Goal: Task Accomplishment & Management: Manage account settings

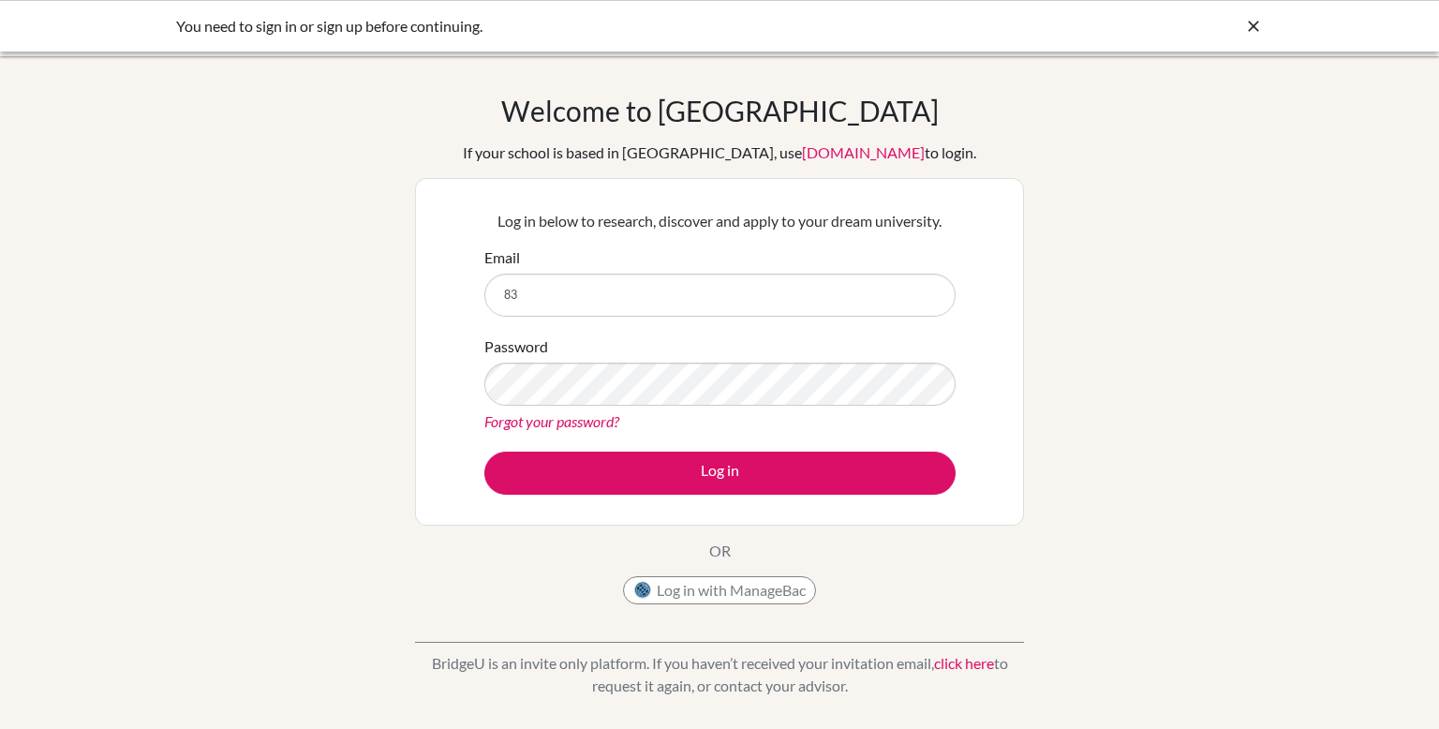
type input "[EMAIL_ADDRESS][DOMAIN_NAME]"
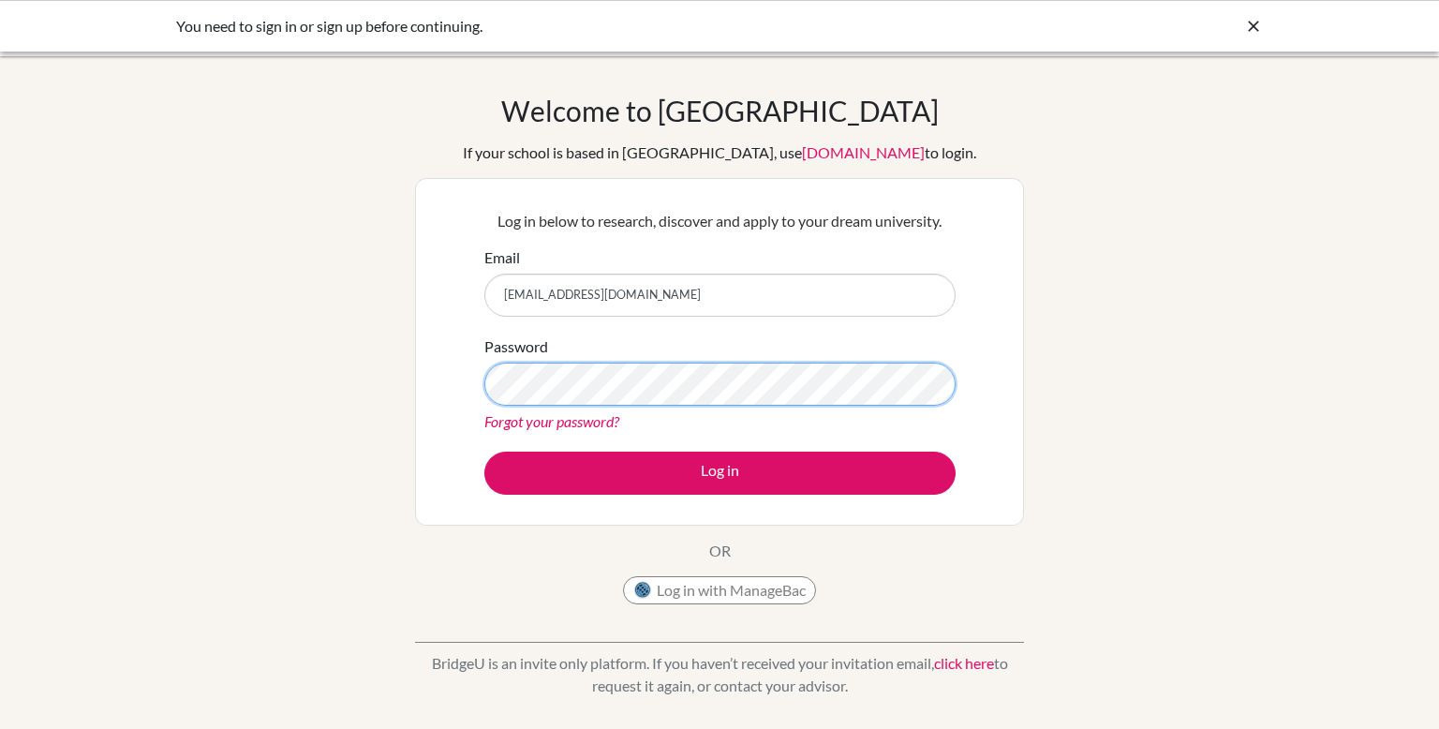
click at [484, 452] on button "Log in" at bounding box center [719, 473] width 471 height 43
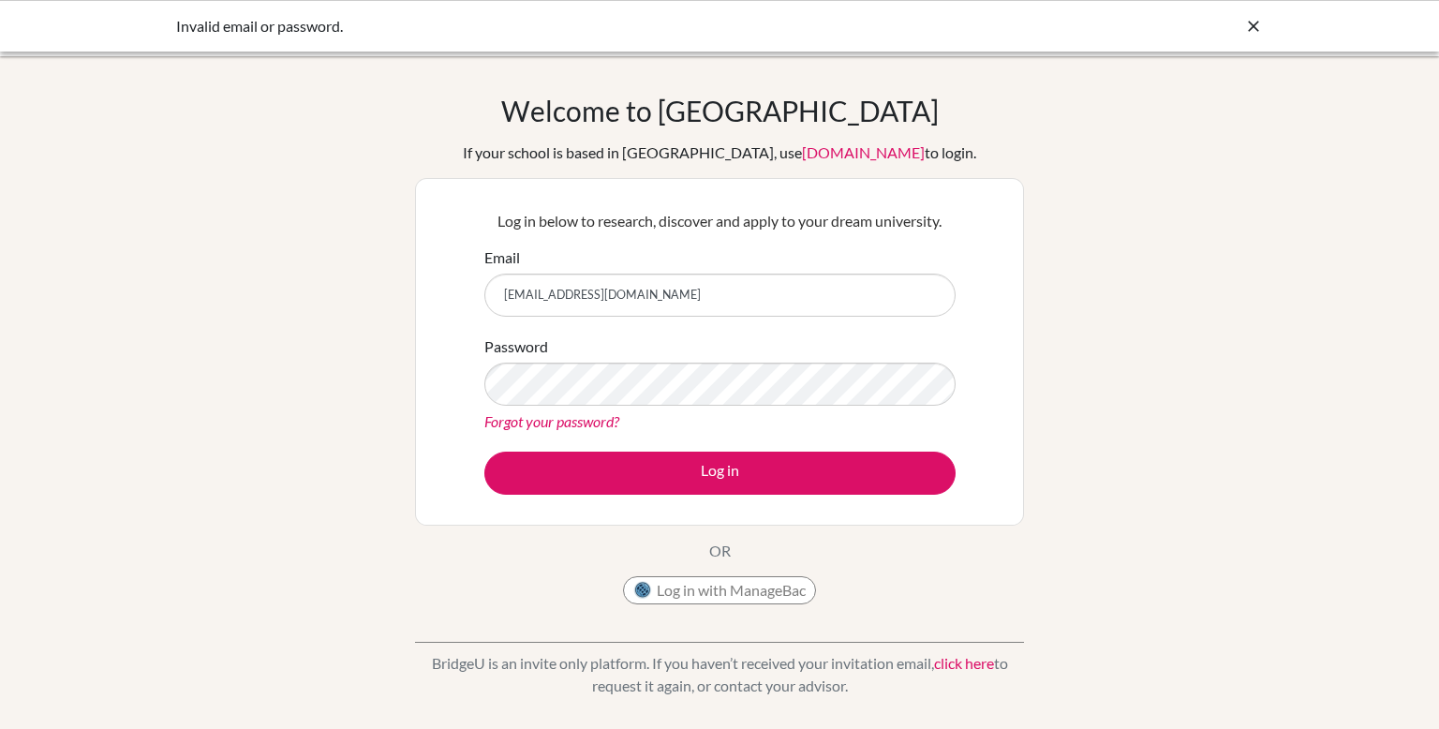
click at [540, 426] on link "Forgot your password?" at bounding box center [551, 421] width 135 height 18
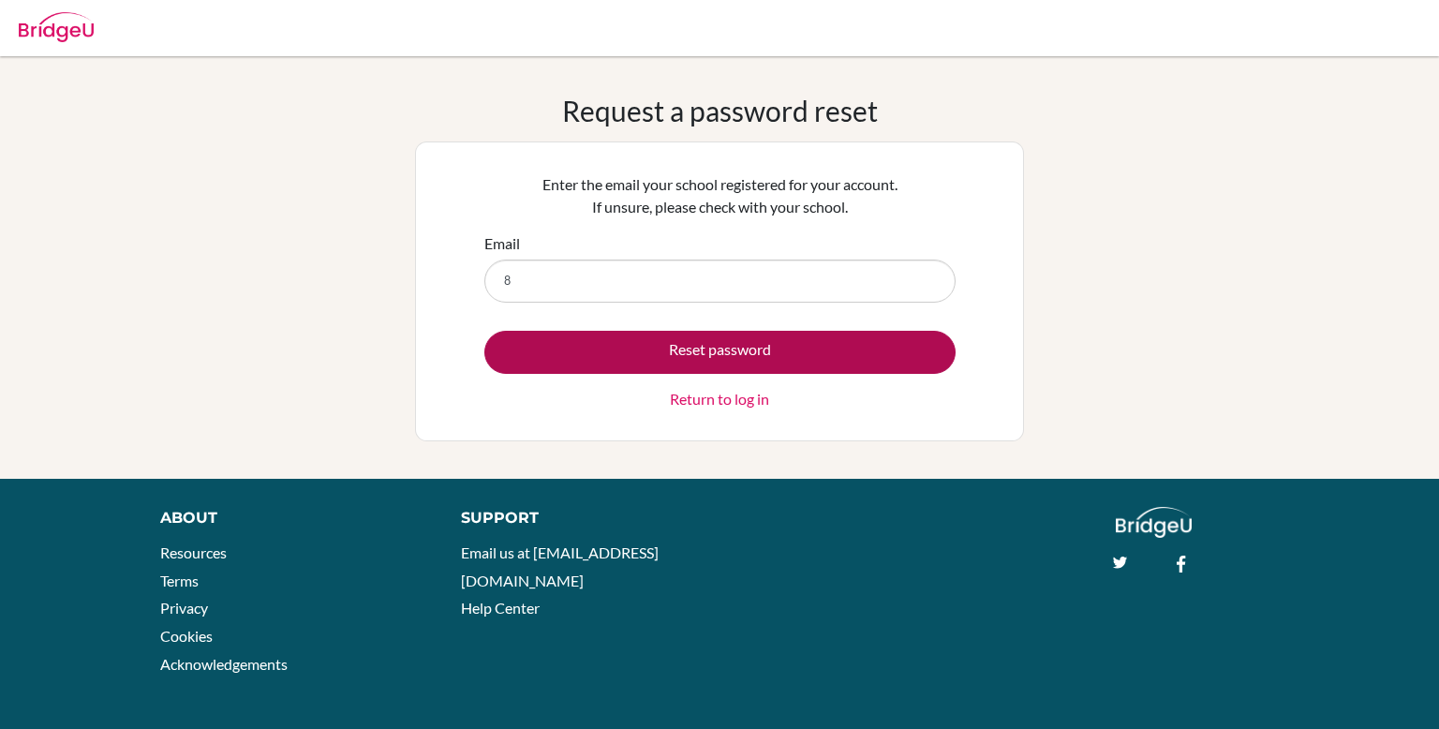
type input "[EMAIL_ADDRESS][DOMAIN_NAME]"
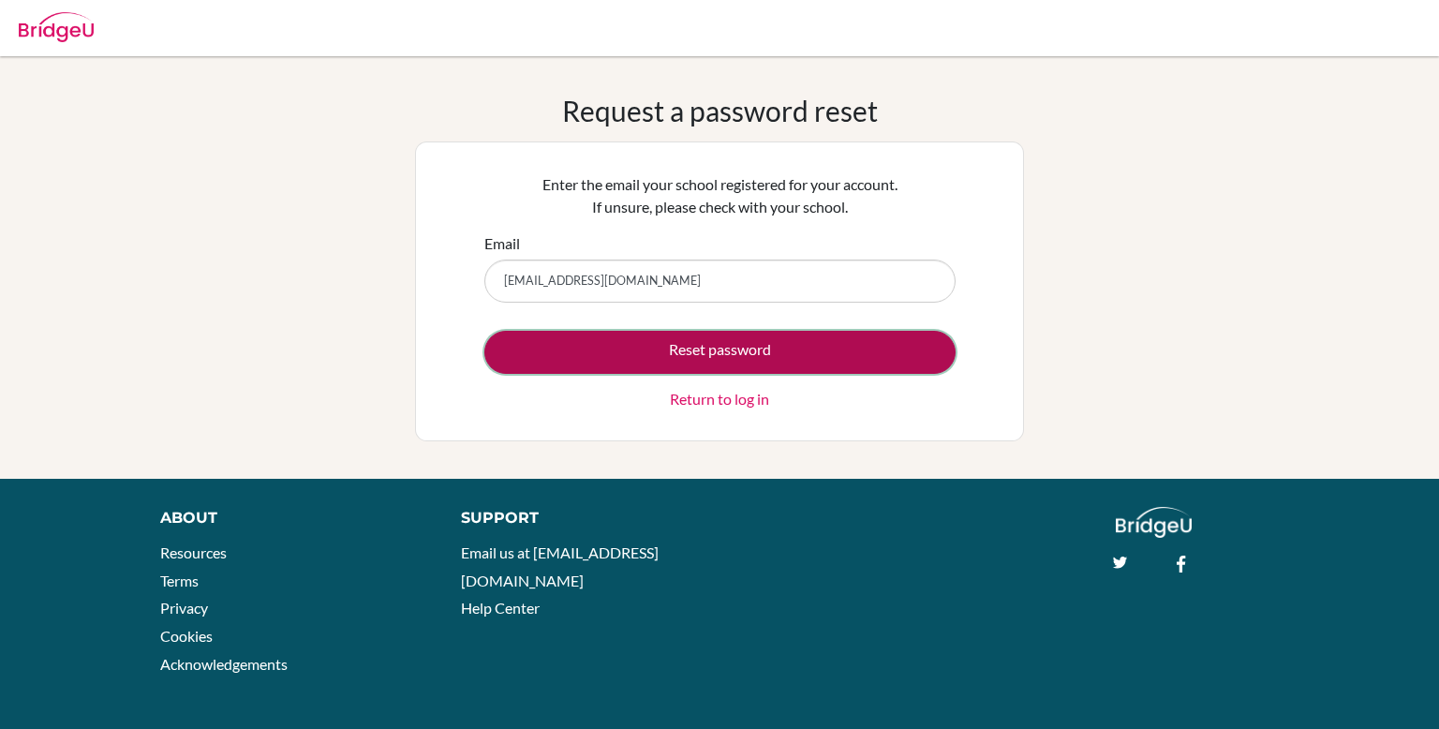
click at [641, 357] on button "Reset password" at bounding box center [719, 352] width 471 height 43
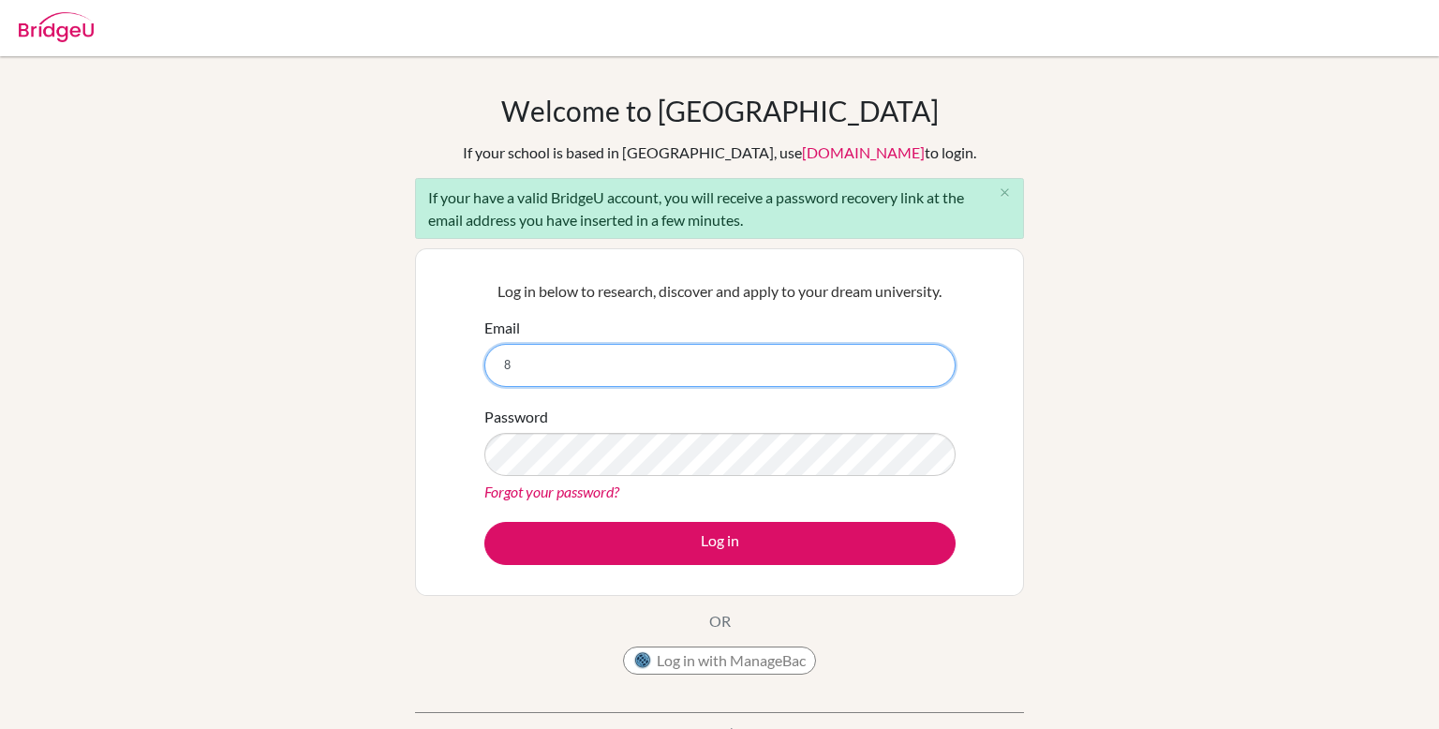
type input "8318@gsis.ac.in"
click at [484, 522] on button "Log in" at bounding box center [719, 543] width 471 height 43
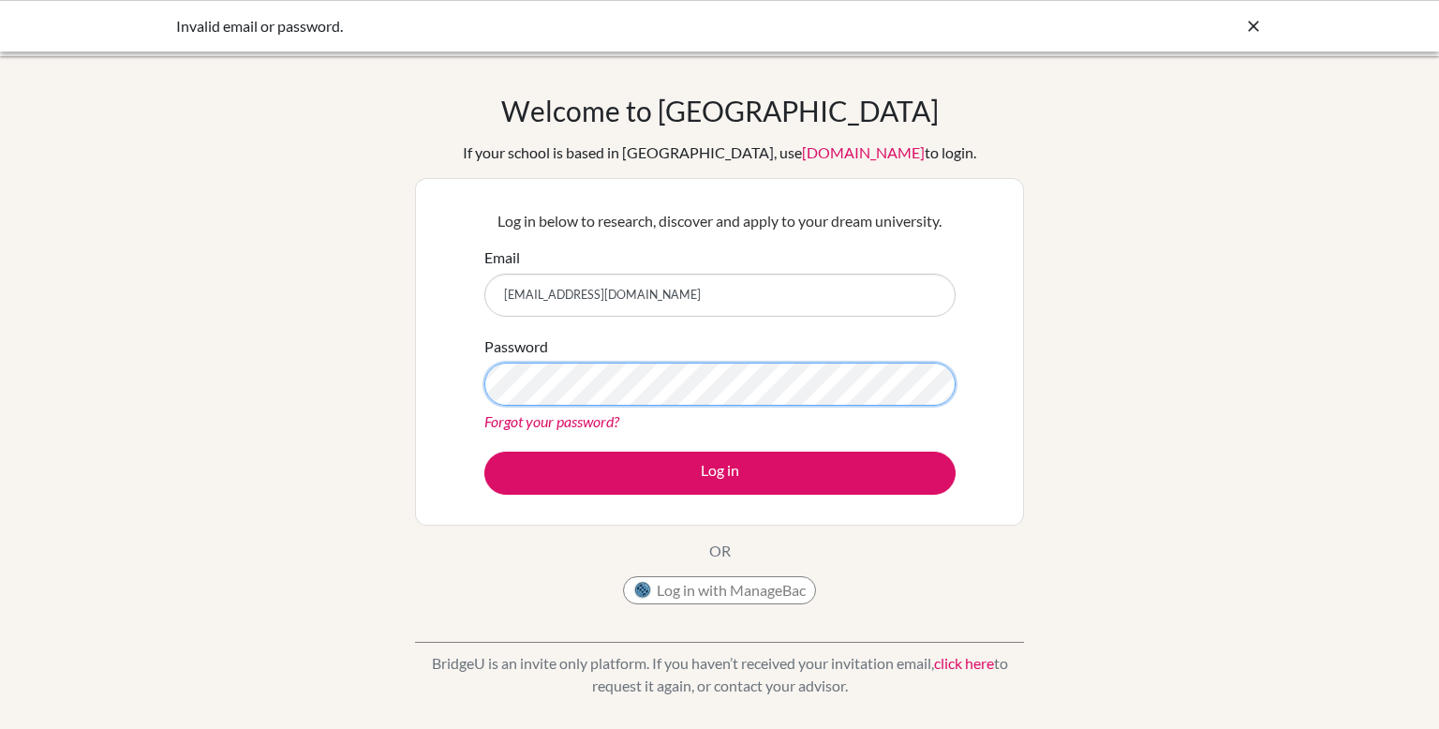
click at [484, 452] on button "Log in" at bounding box center [719, 473] width 471 height 43
click at [649, 589] on img at bounding box center [642, 590] width 19 height 19
click at [754, 36] on div "Invalid email or password." at bounding box center [579, 26] width 806 height 22
click at [583, 422] on link "Forgot your password?" at bounding box center [551, 421] width 135 height 18
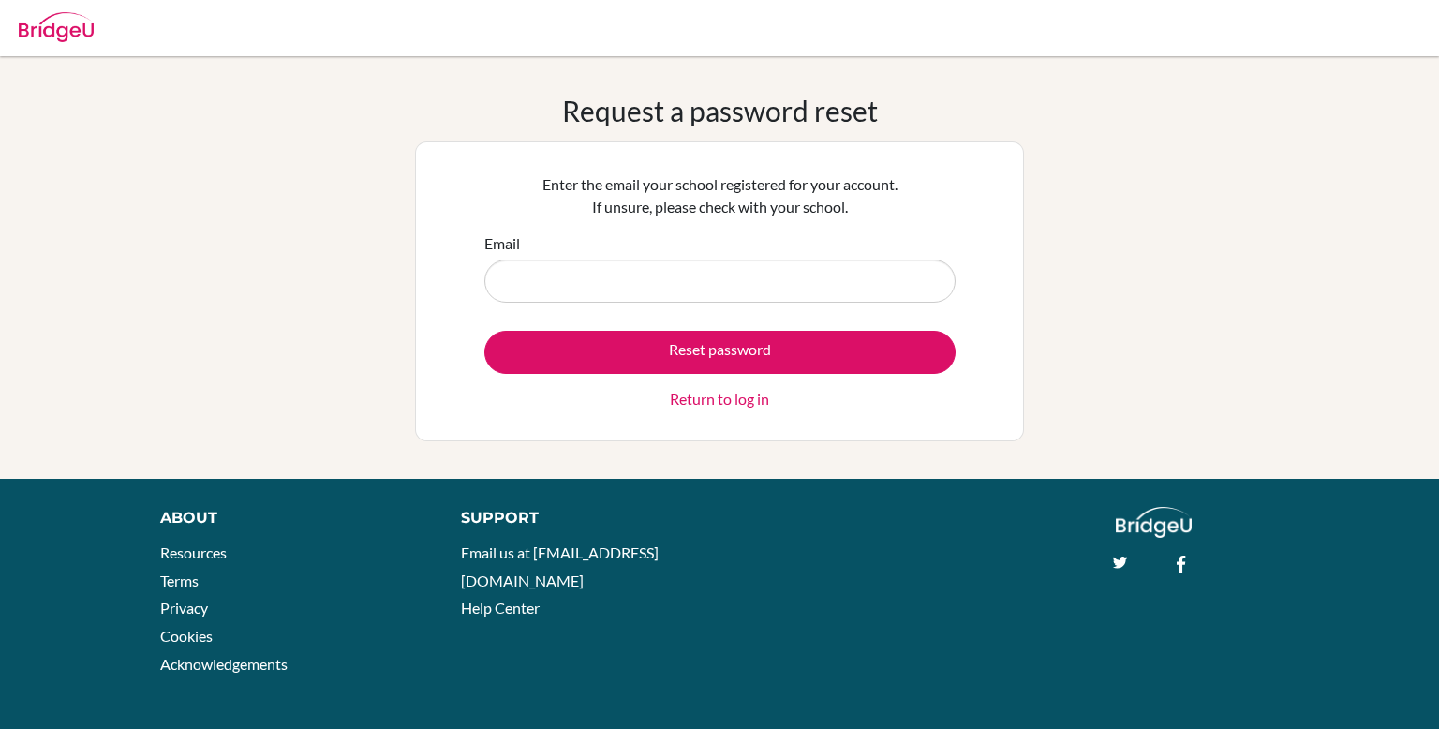
click at [779, 291] on input "Email" at bounding box center [719, 280] width 471 height 43
type input "[EMAIL_ADDRESS][DOMAIN_NAME]"
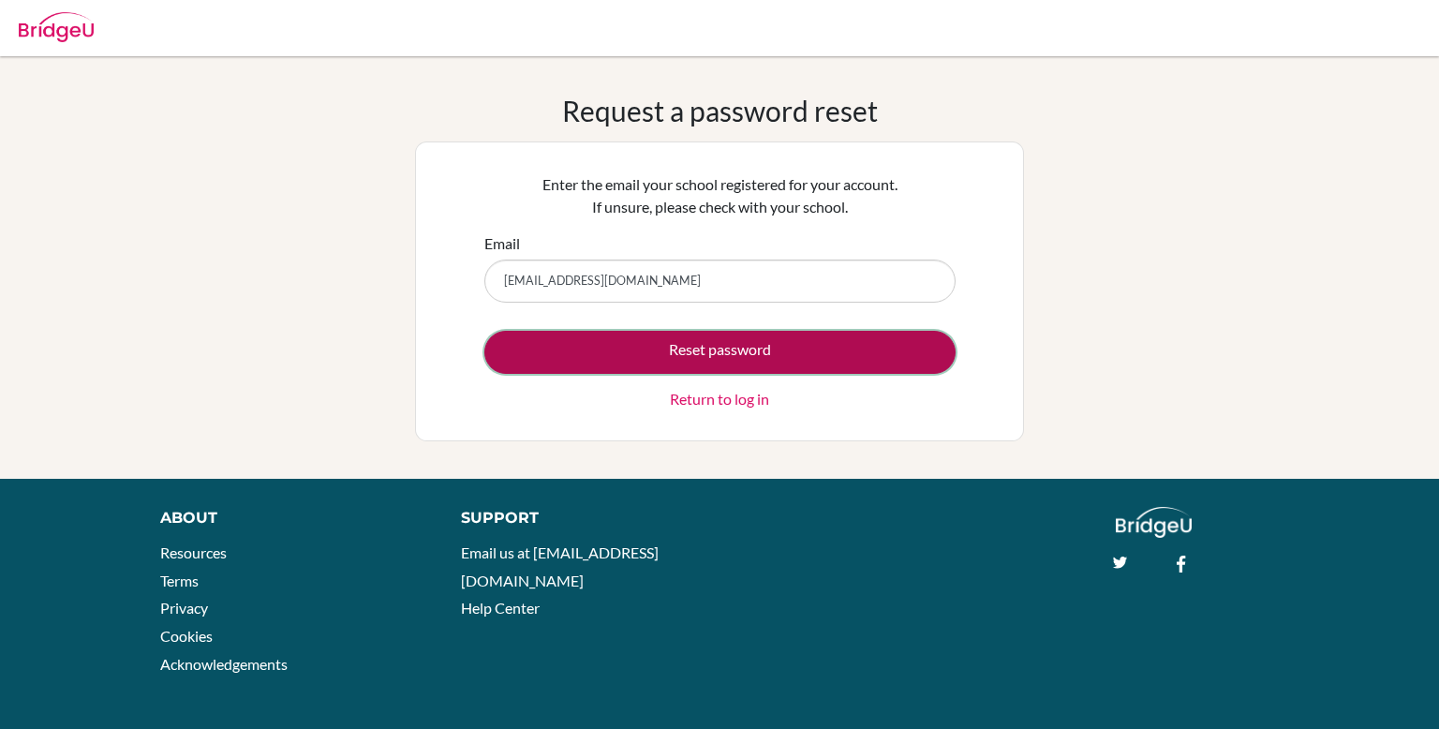
click at [656, 343] on button "Reset password" at bounding box center [719, 352] width 471 height 43
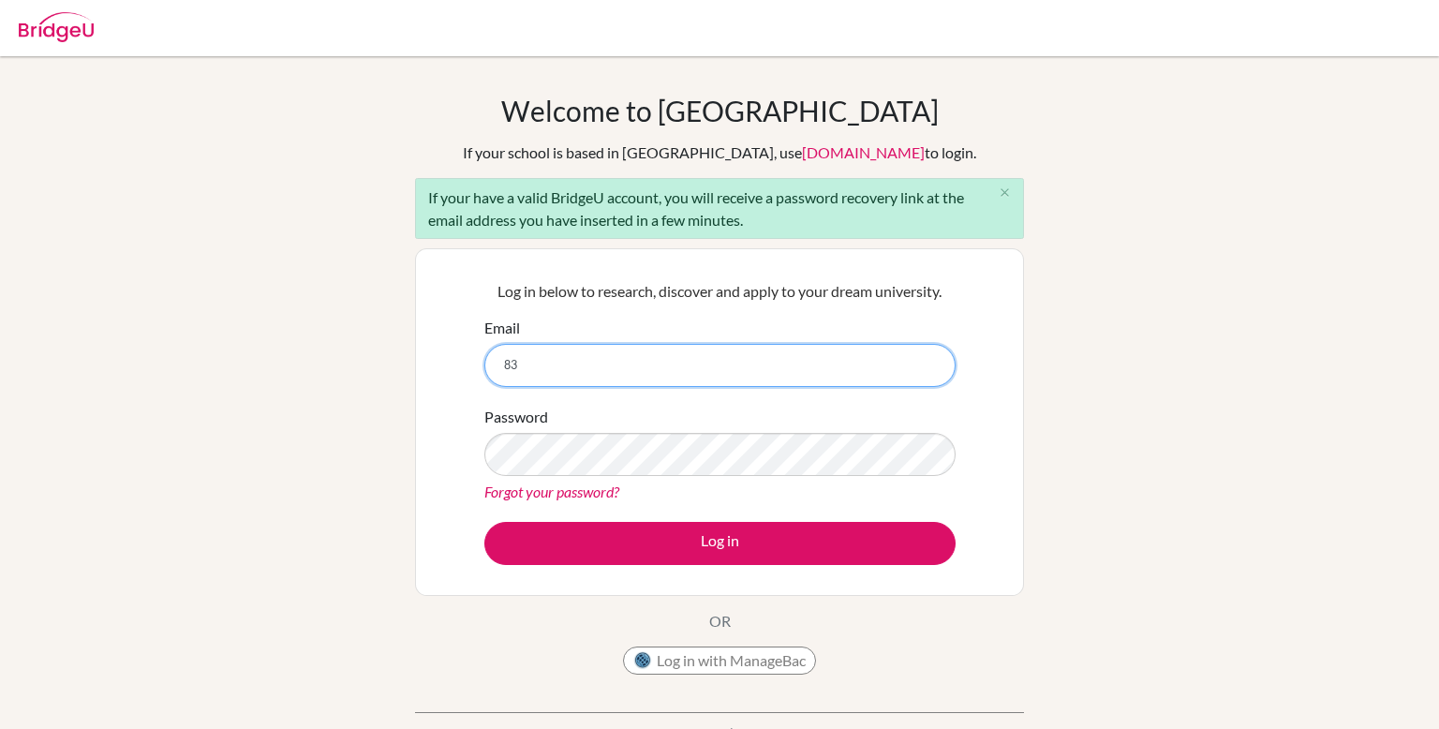
type input "[EMAIL_ADDRESS][DOMAIN_NAME]"
click at [484, 522] on button "Log in" at bounding box center [719, 543] width 471 height 43
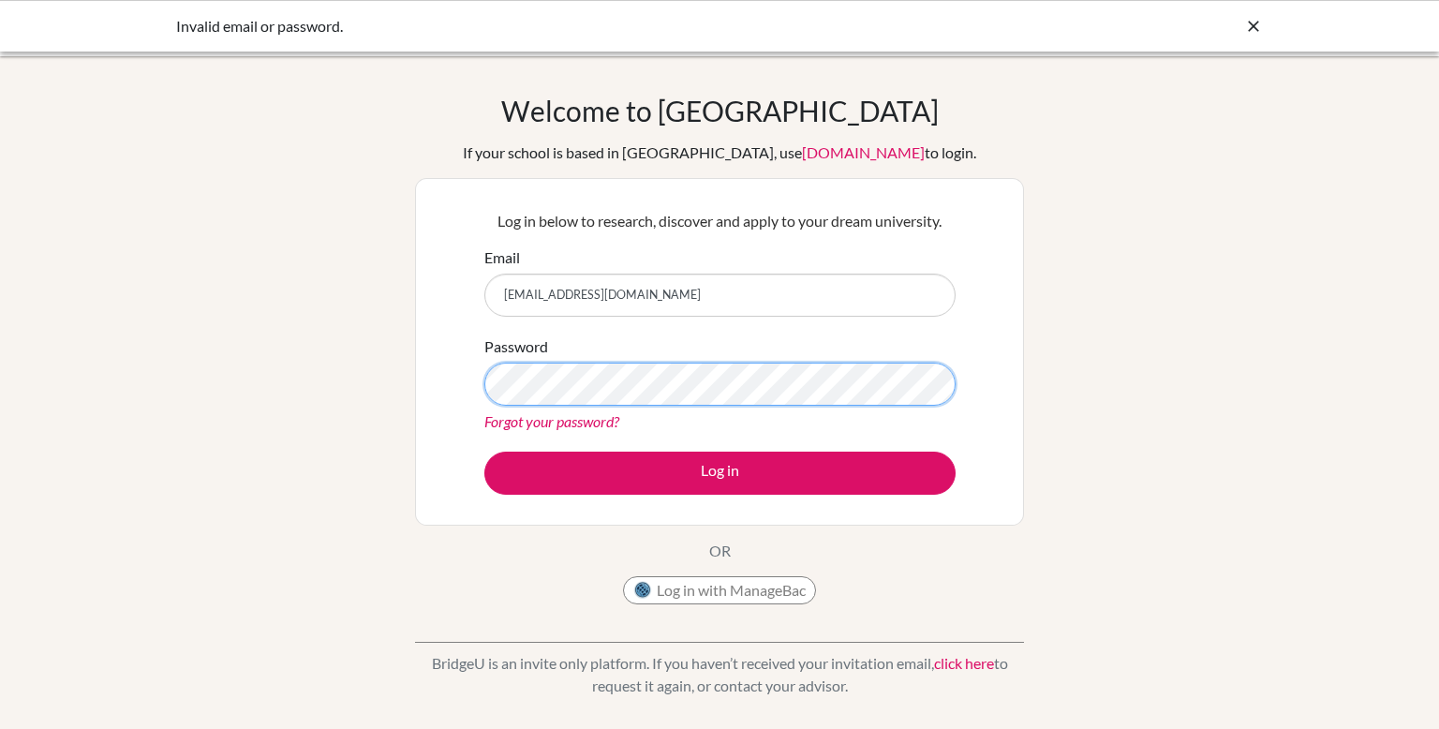
click at [484, 452] on button "Log in" at bounding box center [719, 473] width 471 height 43
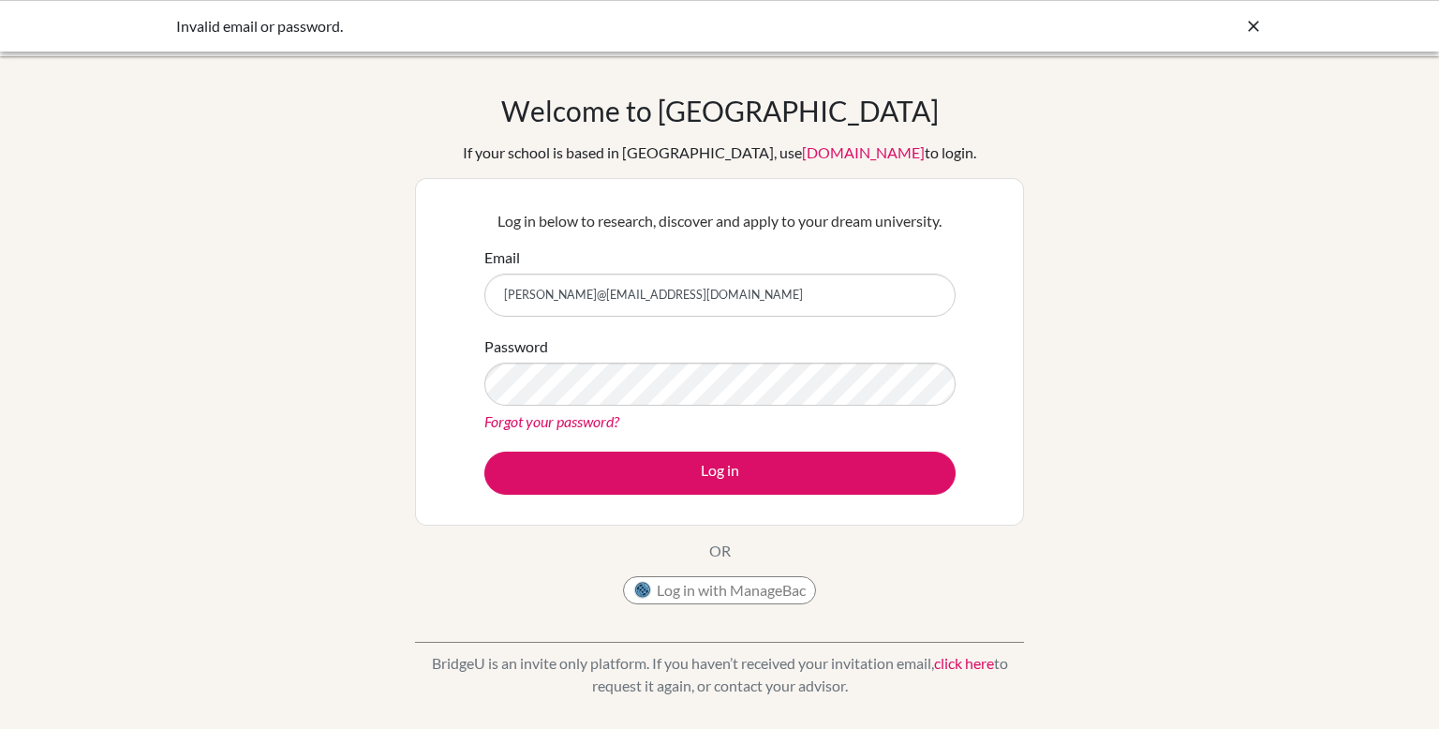
click at [484, 452] on button "Log in" at bounding box center [719, 473] width 471 height 43
drag, startPoint x: 600, startPoint y: 287, endPoint x: 498, endPoint y: 294, distance: 101.4
click at [498, 294] on input "[PERSON_NAME]@[EMAIL_ADDRESS][DOMAIN_NAME]" at bounding box center [719, 295] width 471 height 43
type input "[EMAIL_ADDRESS][DOMAIN_NAME]"
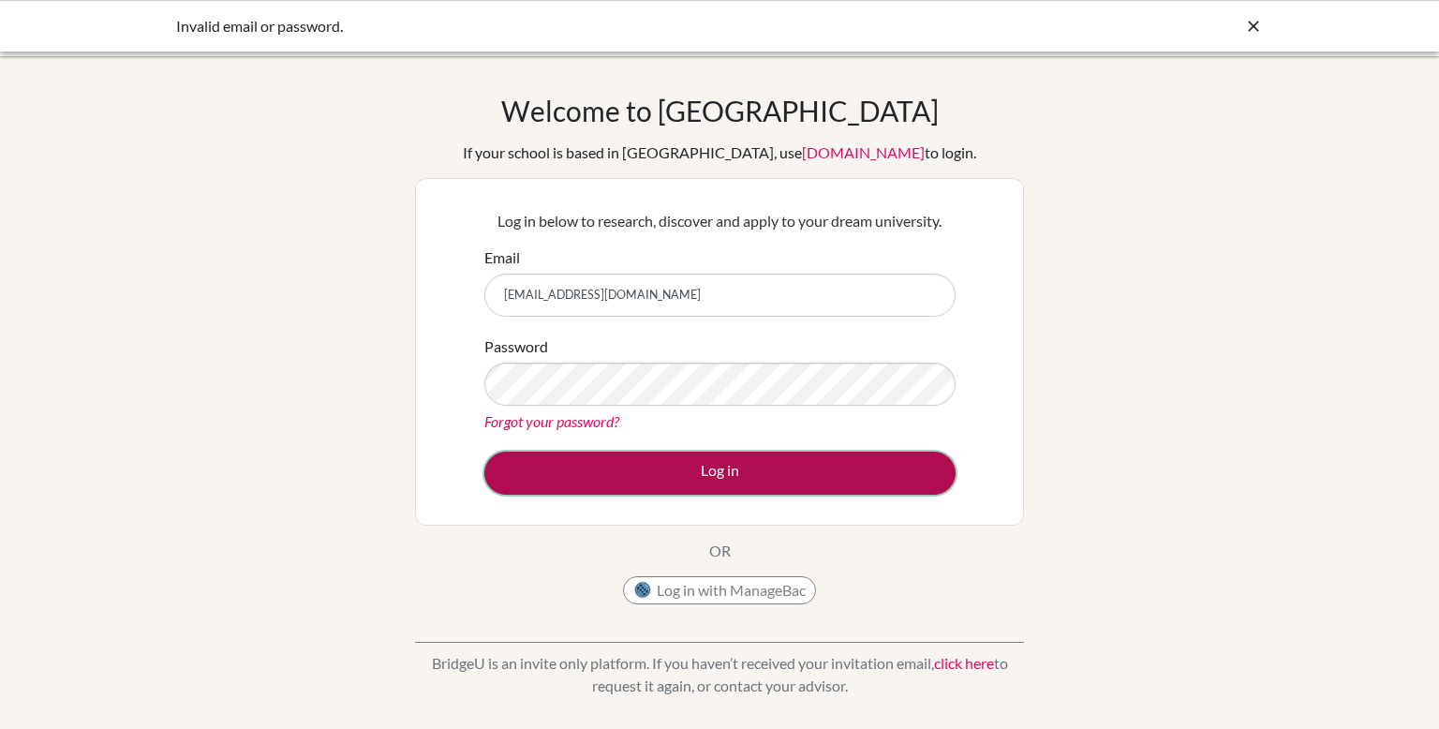
click at [583, 467] on button "Log in" at bounding box center [719, 473] width 471 height 43
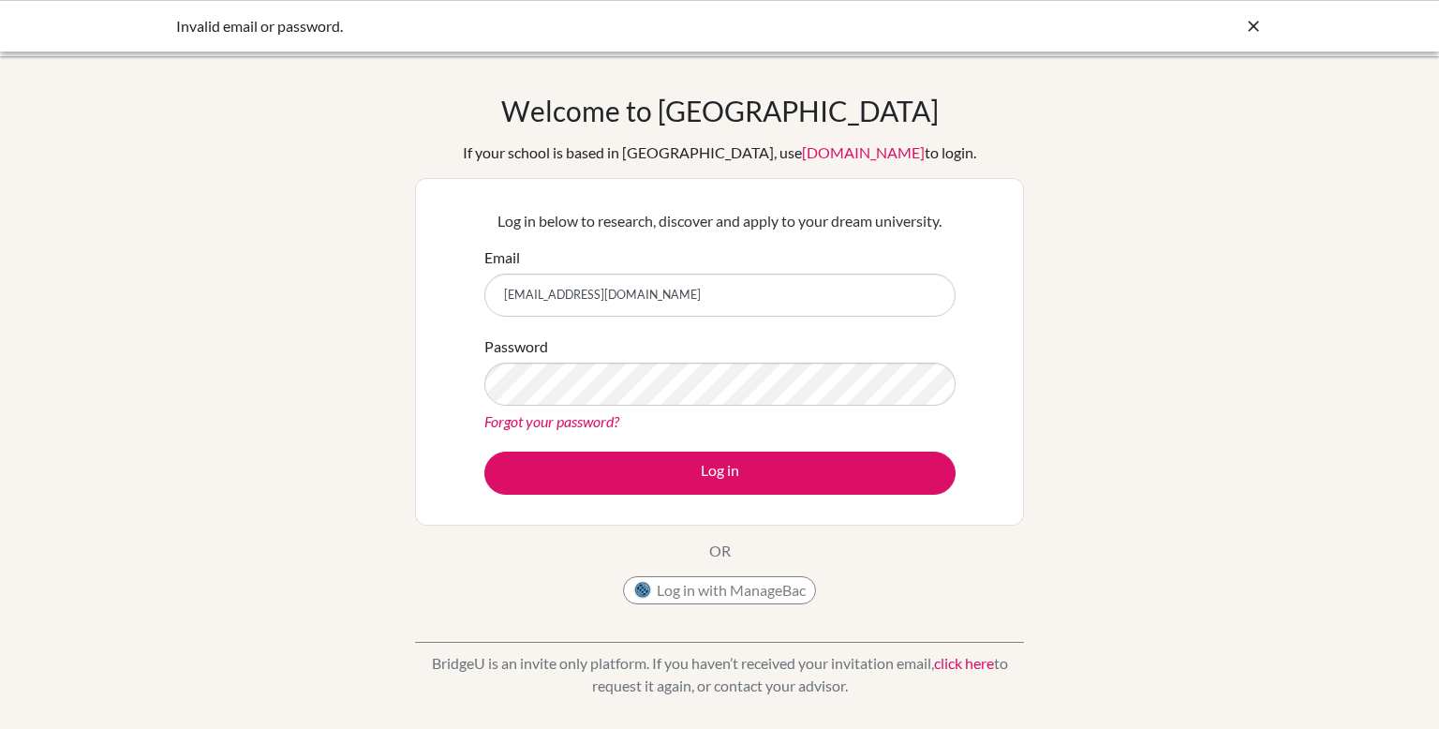
click at [1260, 18] on icon at bounding box center [1253, 26] width 19 height 19
click at [638, 280] on input "Email" at bounding box center [719, 295] width 471 height 43
type input "[EMAIL_ADDRESS][DOMAIN_NAME]"
click at [580, 414] on link "Forgot your password?" at bounding box center [551, 421] width 135 height 18
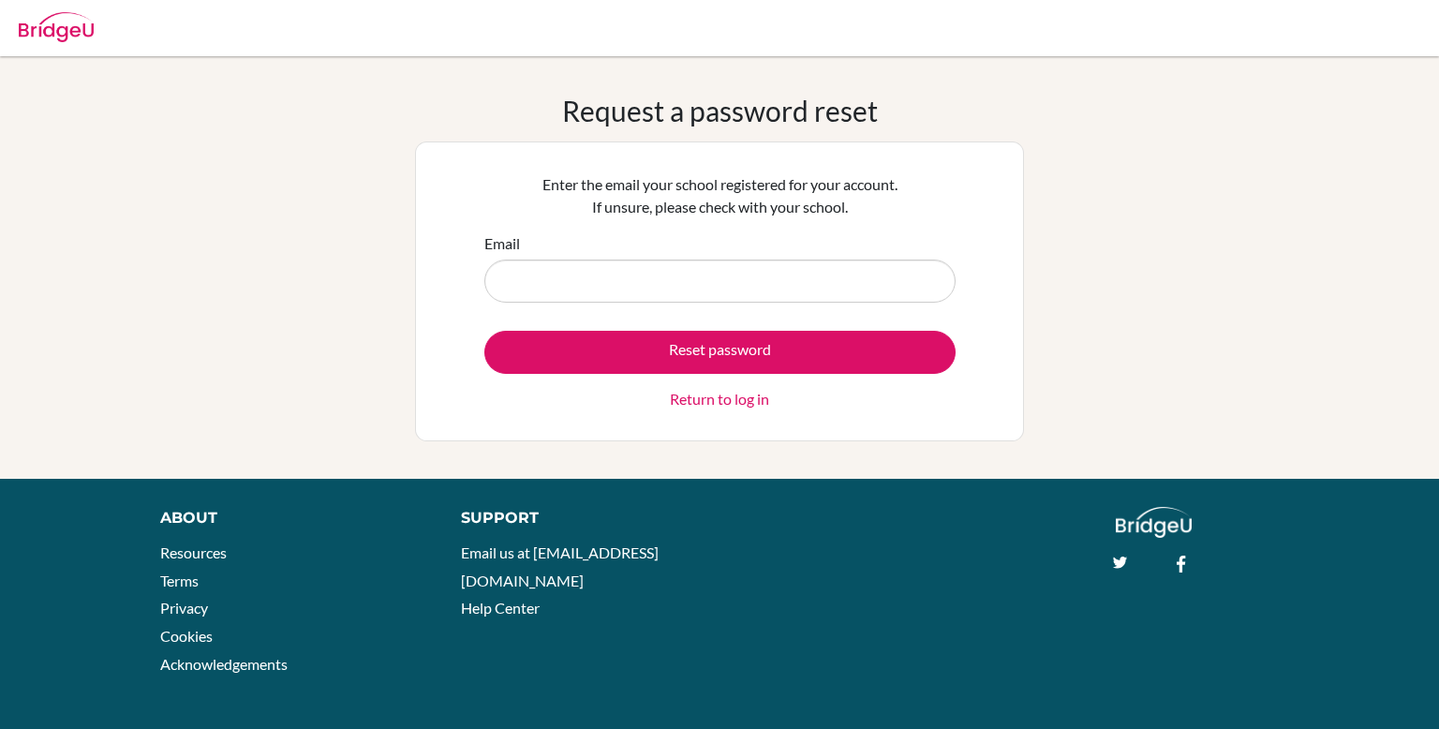
click at [582, 292] on input "Email" at bounding box center [719, 280] width 471 height 43
type input "[EMAIL_ADDRESS][DOMAIN_NAME]"
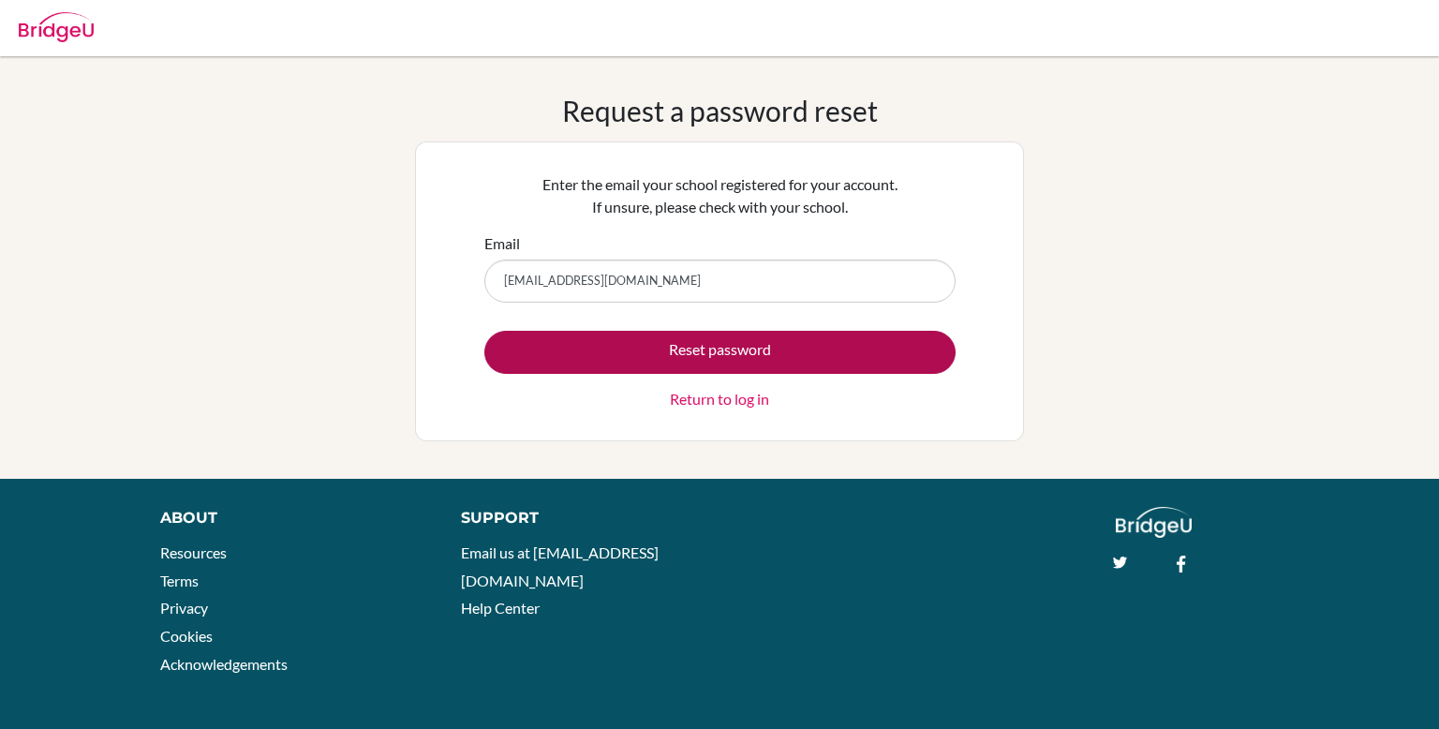
click at [602, 338] on button "Reset password" at bounding box center [719, 352] width 471 height 43
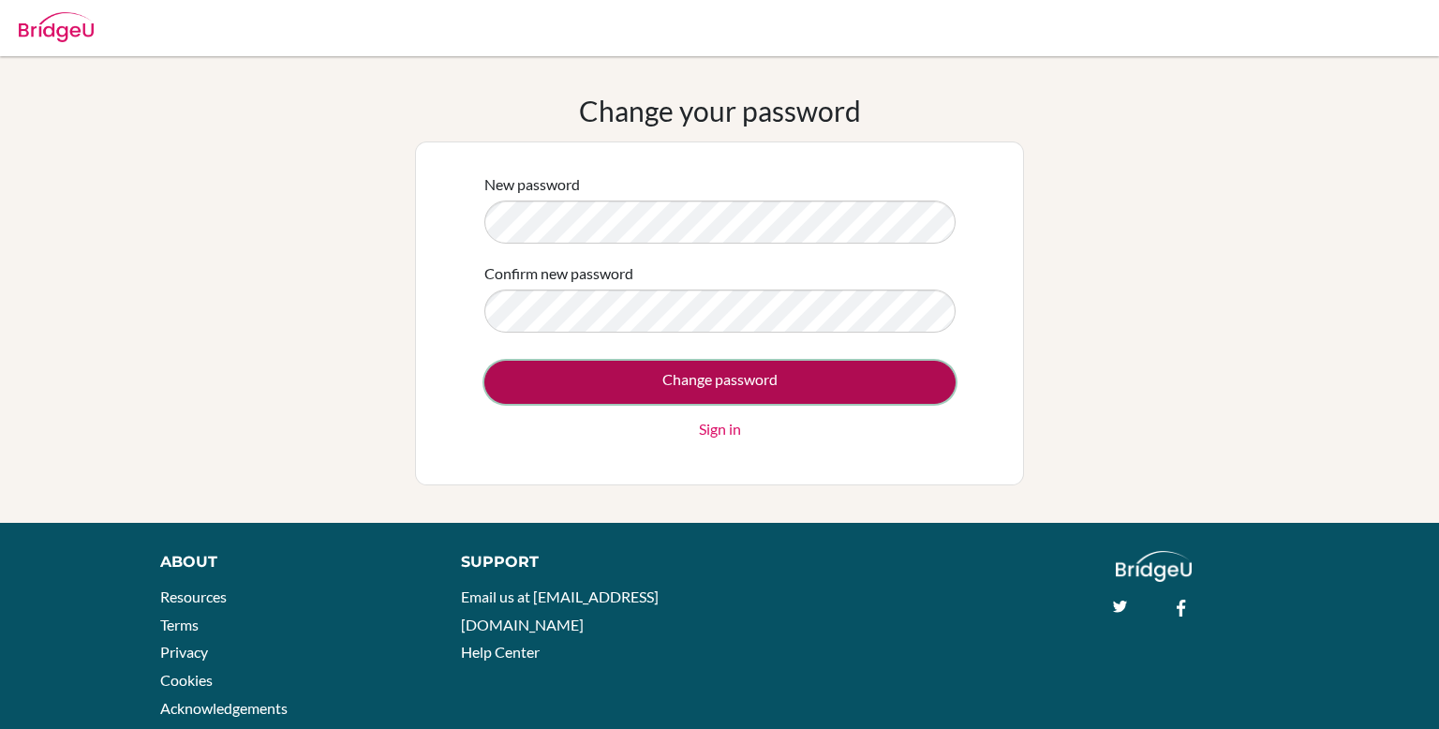
click at [668, 367] on input "Change password" at bounding box center [719, 382] width 471 height 43
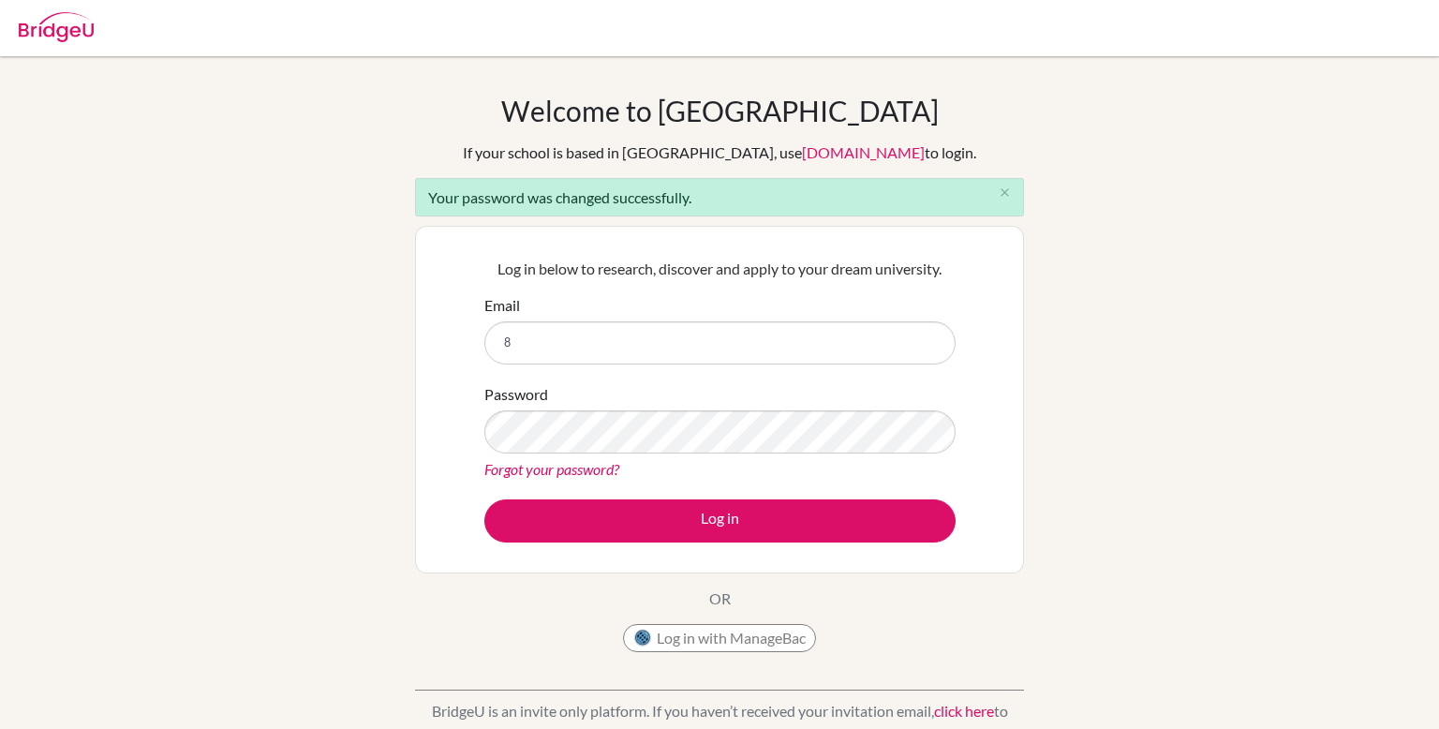
type input "[EMAIL_ADDRESS][DOMAIN_NAME]"
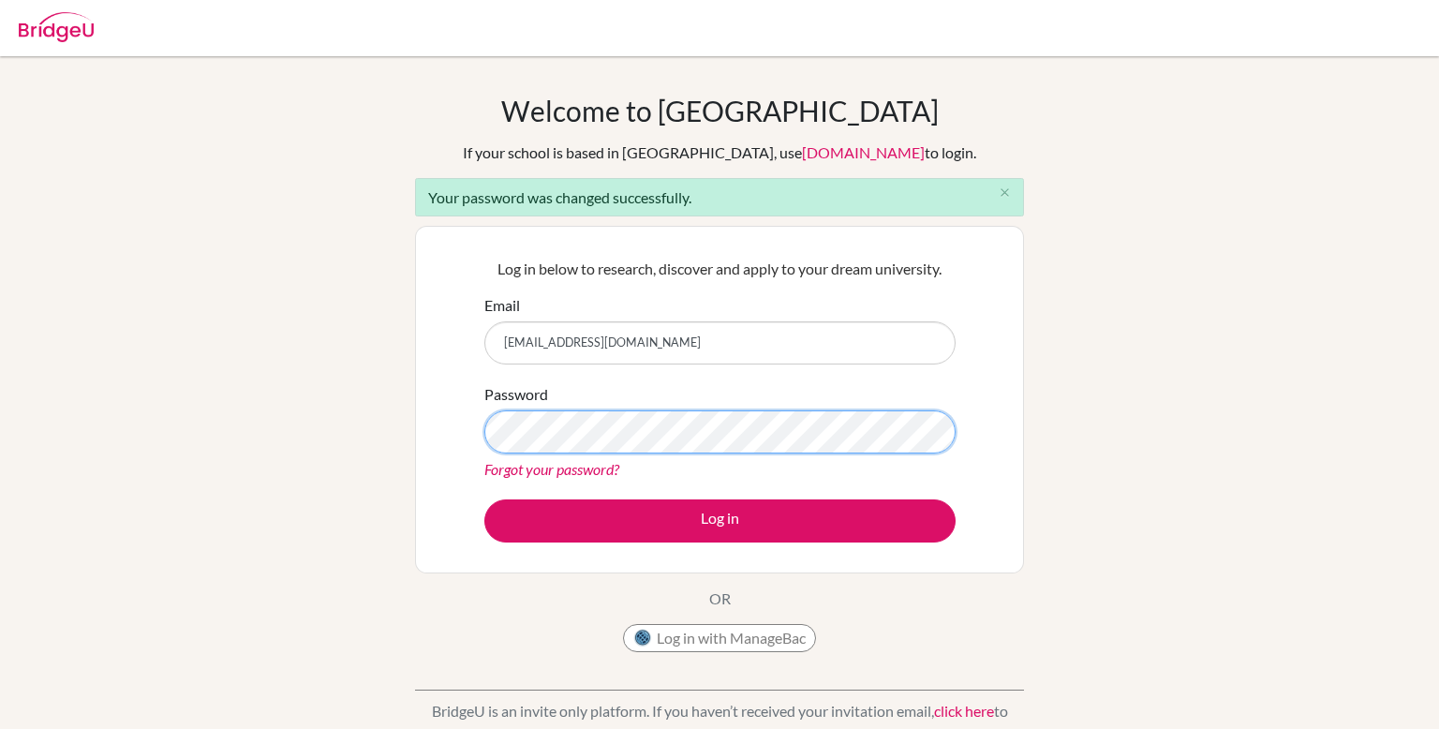
click at [484, 499] on button "Log in" at bounding box center [719, 520] width 471 height 43
